Goal: Manage account settings

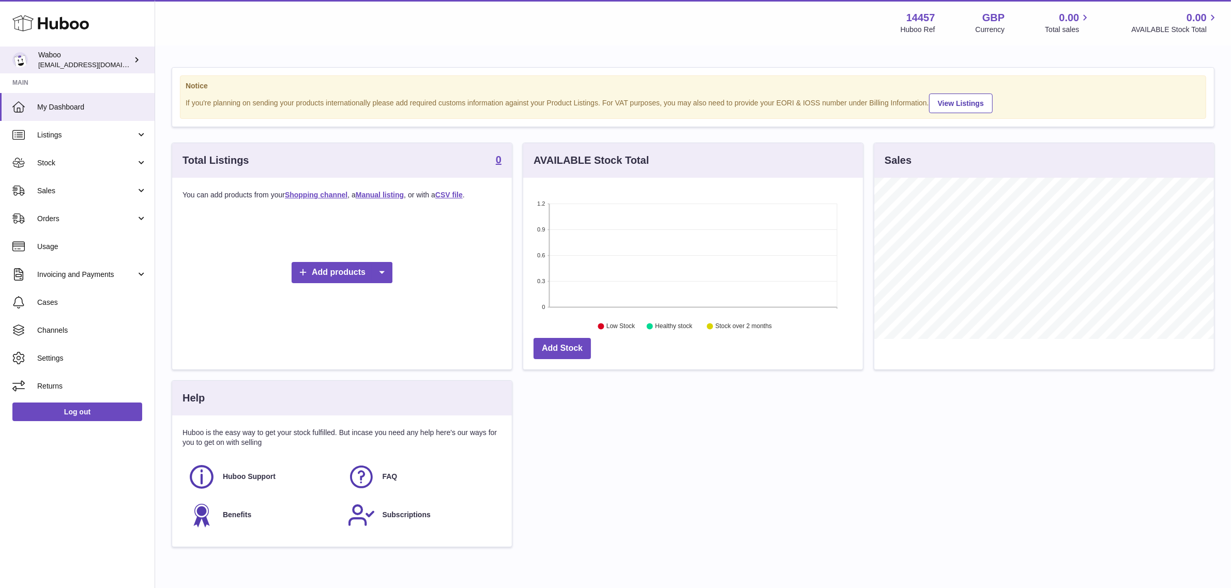
scroll to position [161, 340]
click at [108, 65] on span "[EMAIL_ADDRESS][DOMAIN_NAME]" at bounding box center [95, 64] width 114 height 8
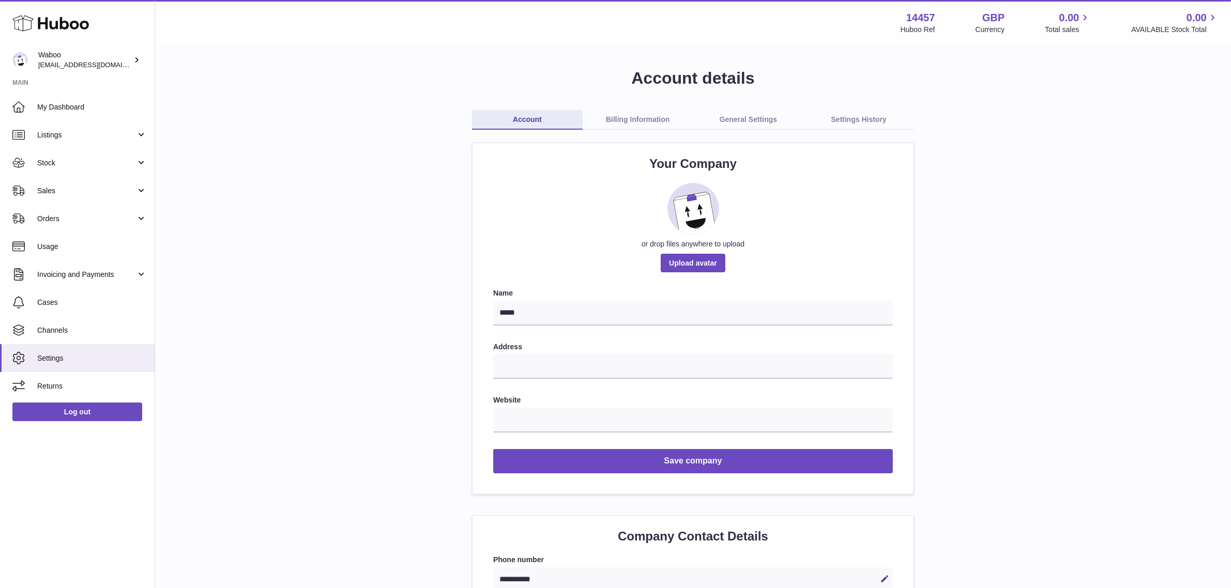
click at [658, 125] on link "Billing Information" at bounding box center [638, 120] width 111 height 20
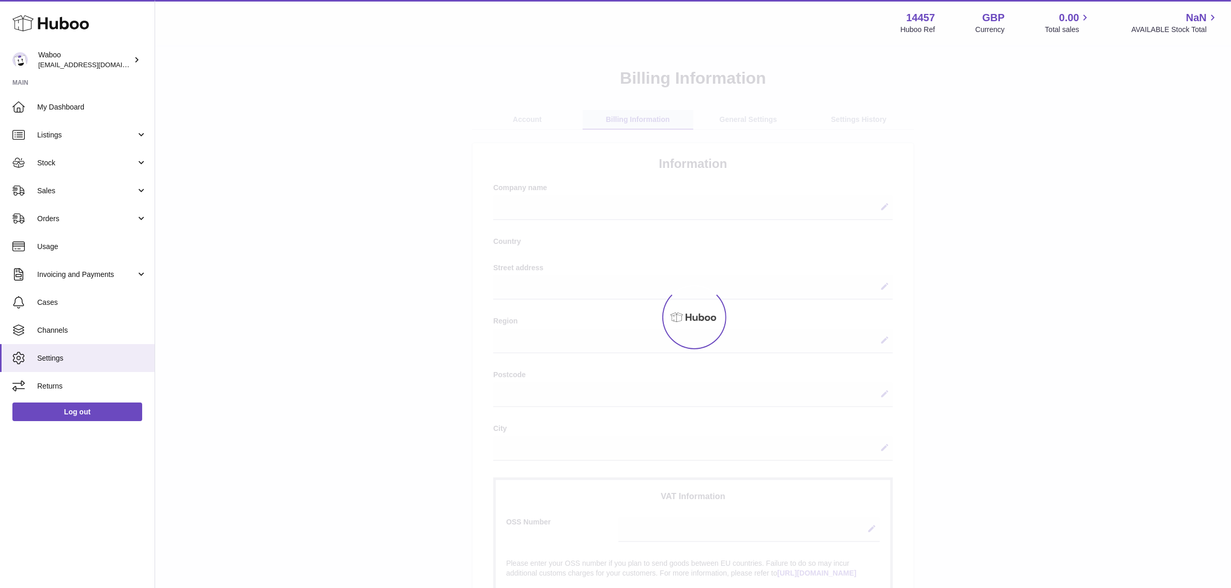
select select
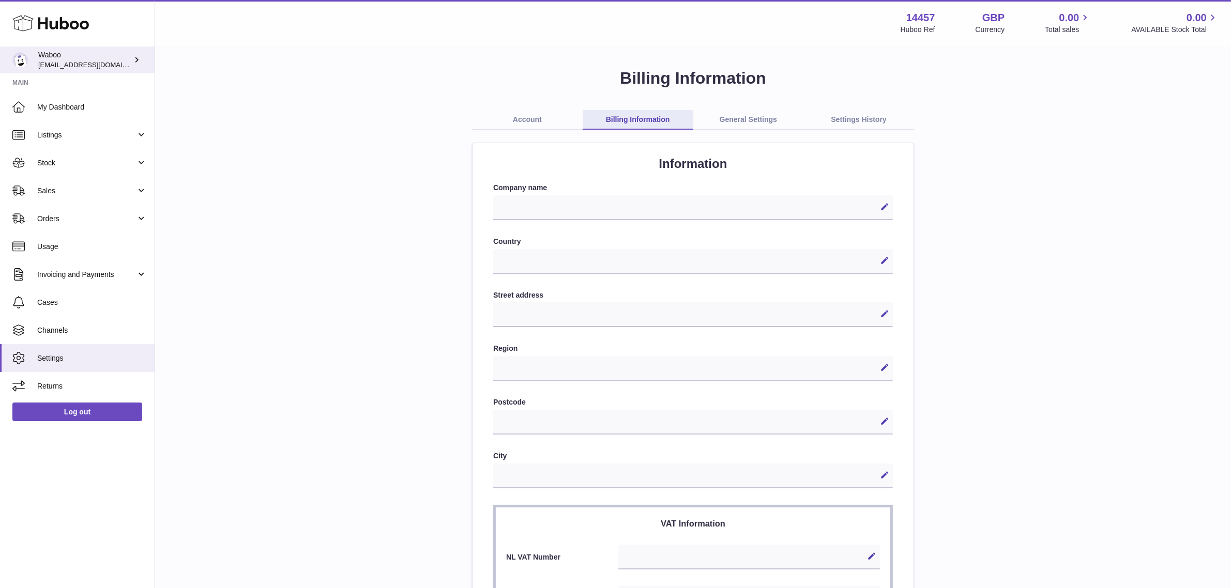
click at [109, 60] on span "[EMAIL_ADDRESS][DOMAIN_NAME]" at bounding box center [95, 64] width 114 height 8
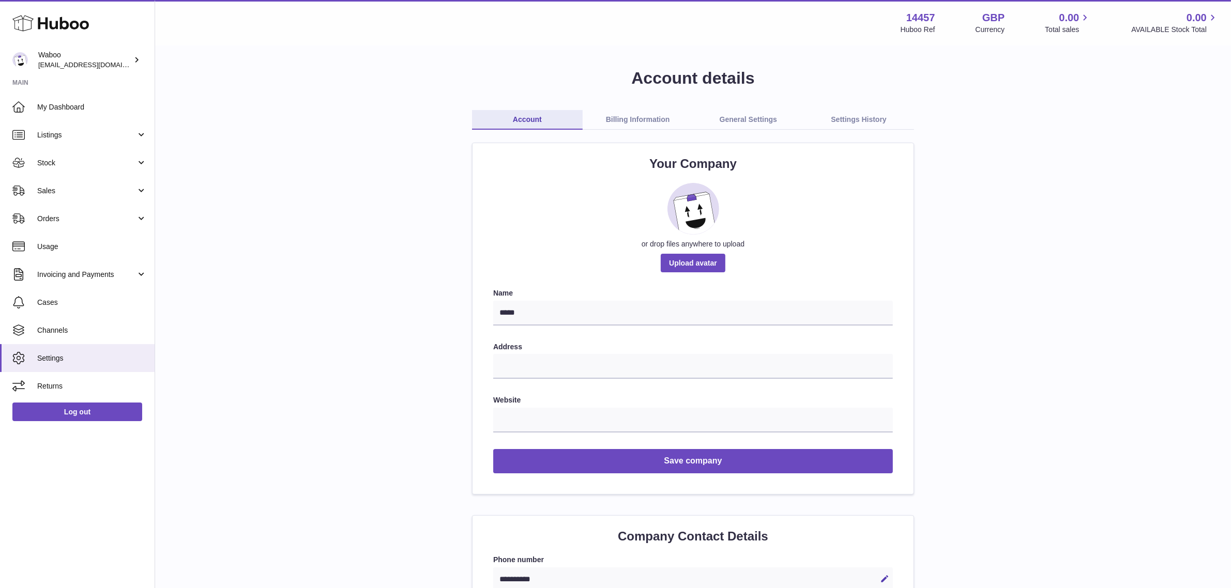
click at [618, 123] on link "Billing Information" at bounding box center [638, 120] width 111 height 20
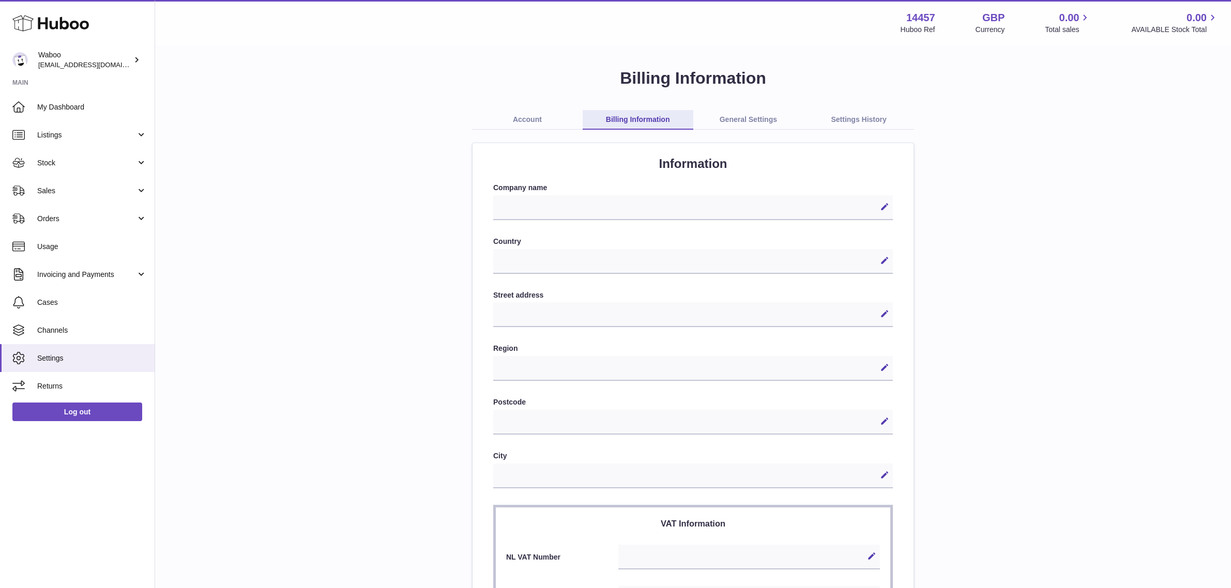
select select
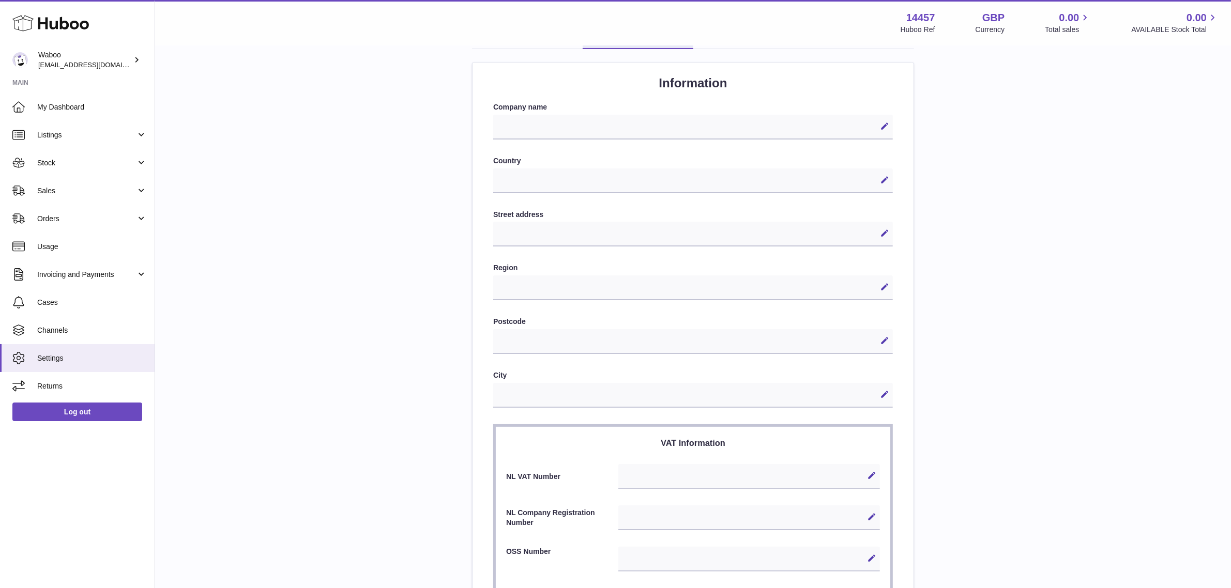
scroll to position [16, 0]
